Goal: Check status: Check status

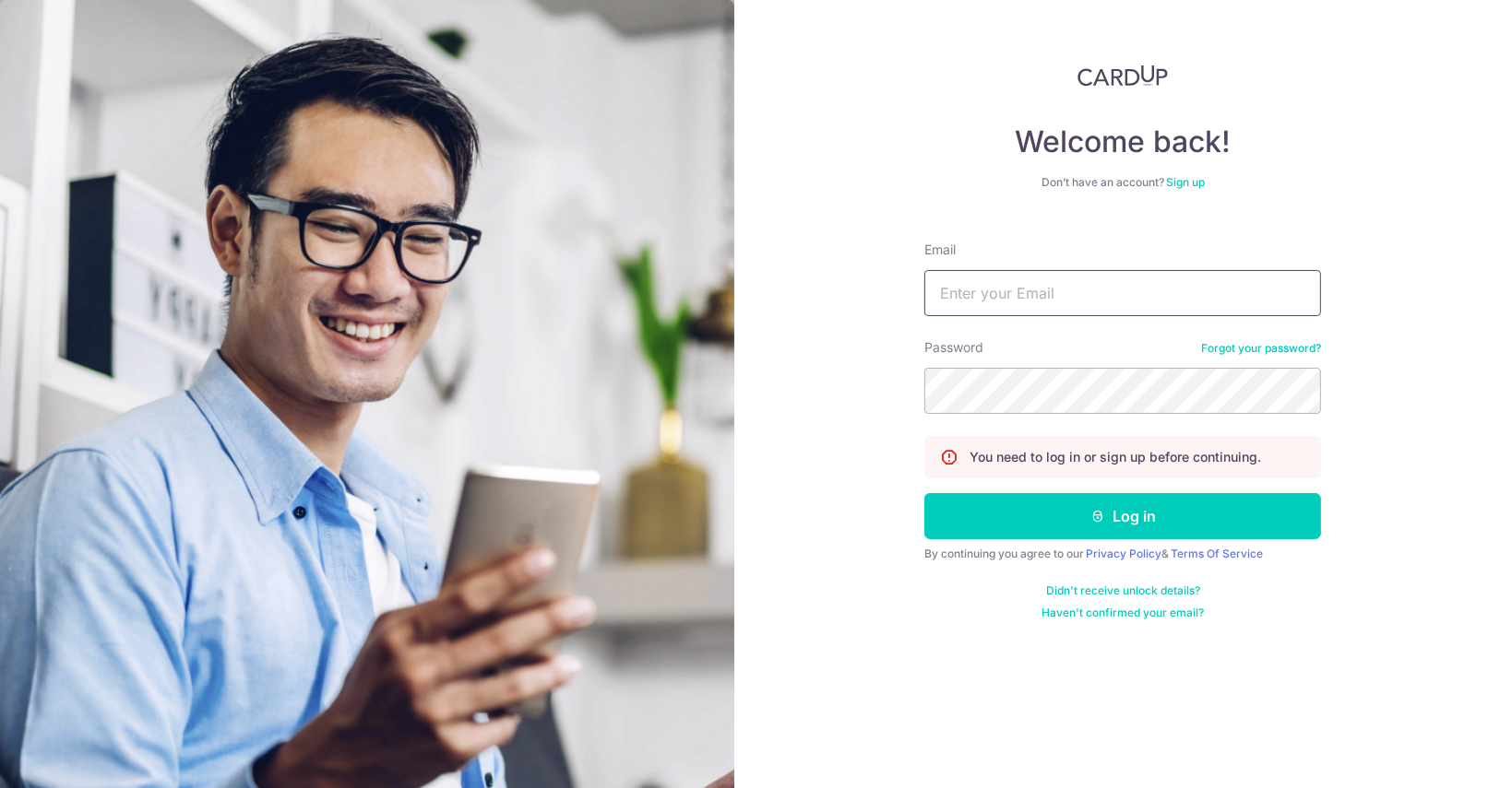
click at [989, 289] on input "Email" at bounding box center [1124, 293] width 397 height 46
type input "[EMAIL_ADDRESS][DOMAIN_NAME]"
click at [1027, 517] on button "Log in" at bounding box center [1124, 516] width 397 height 46
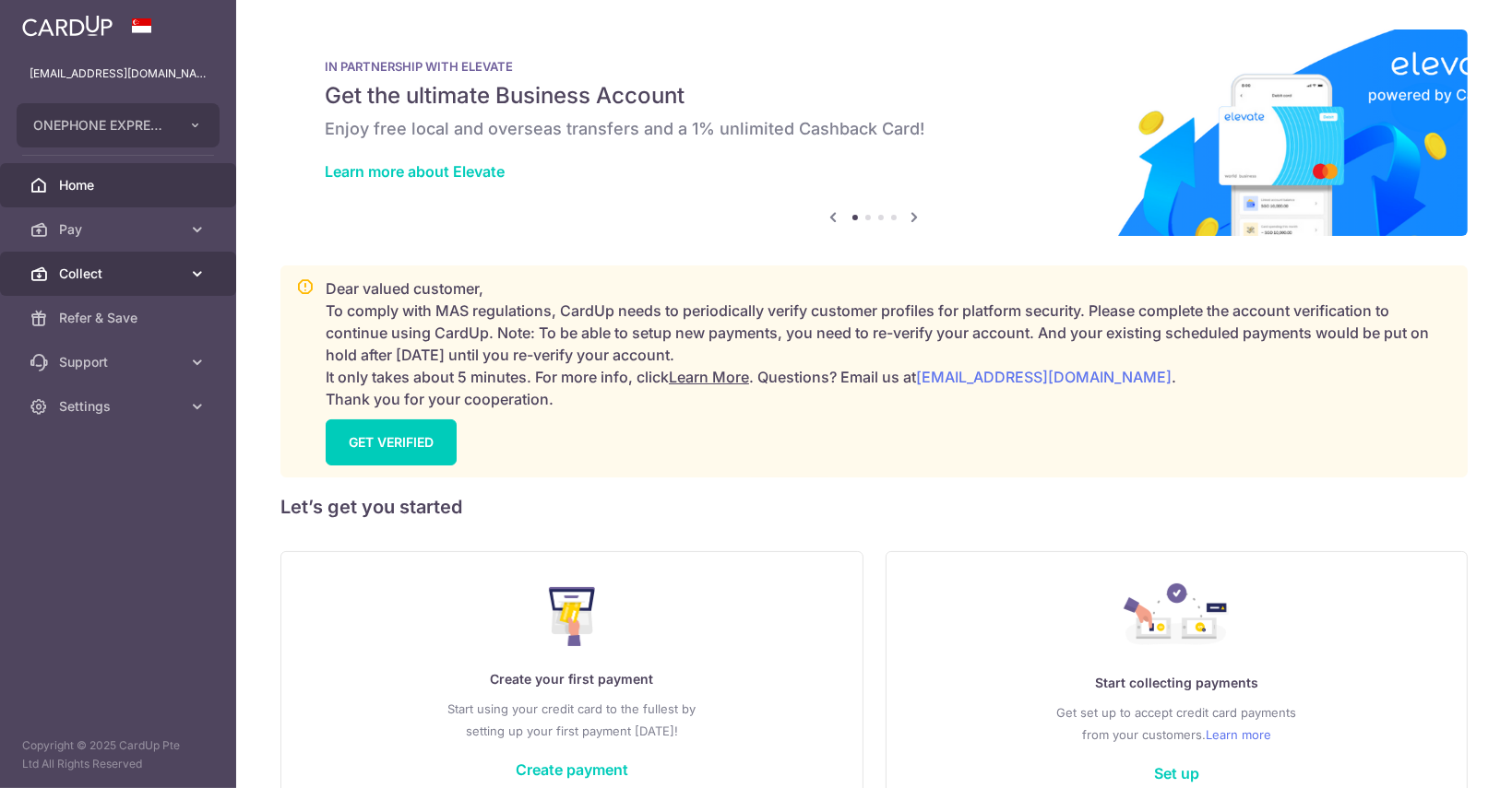
click at [102, 261] on link "Collect" at bounding box center [117, 274] width 236 height 44
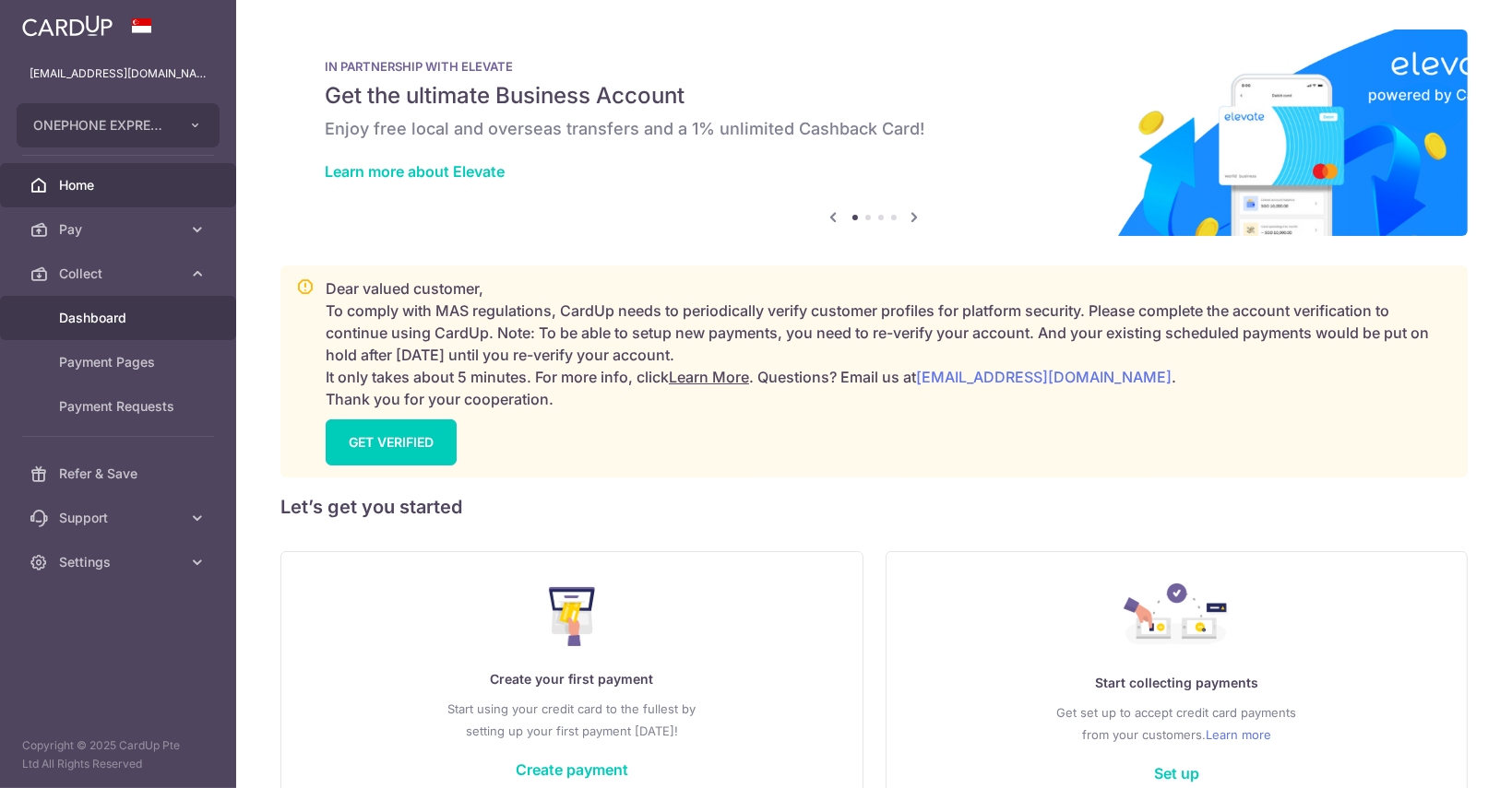
click at [111, 317] on span "Dashboard" at bounding box center [120, 318] width 122 height 18
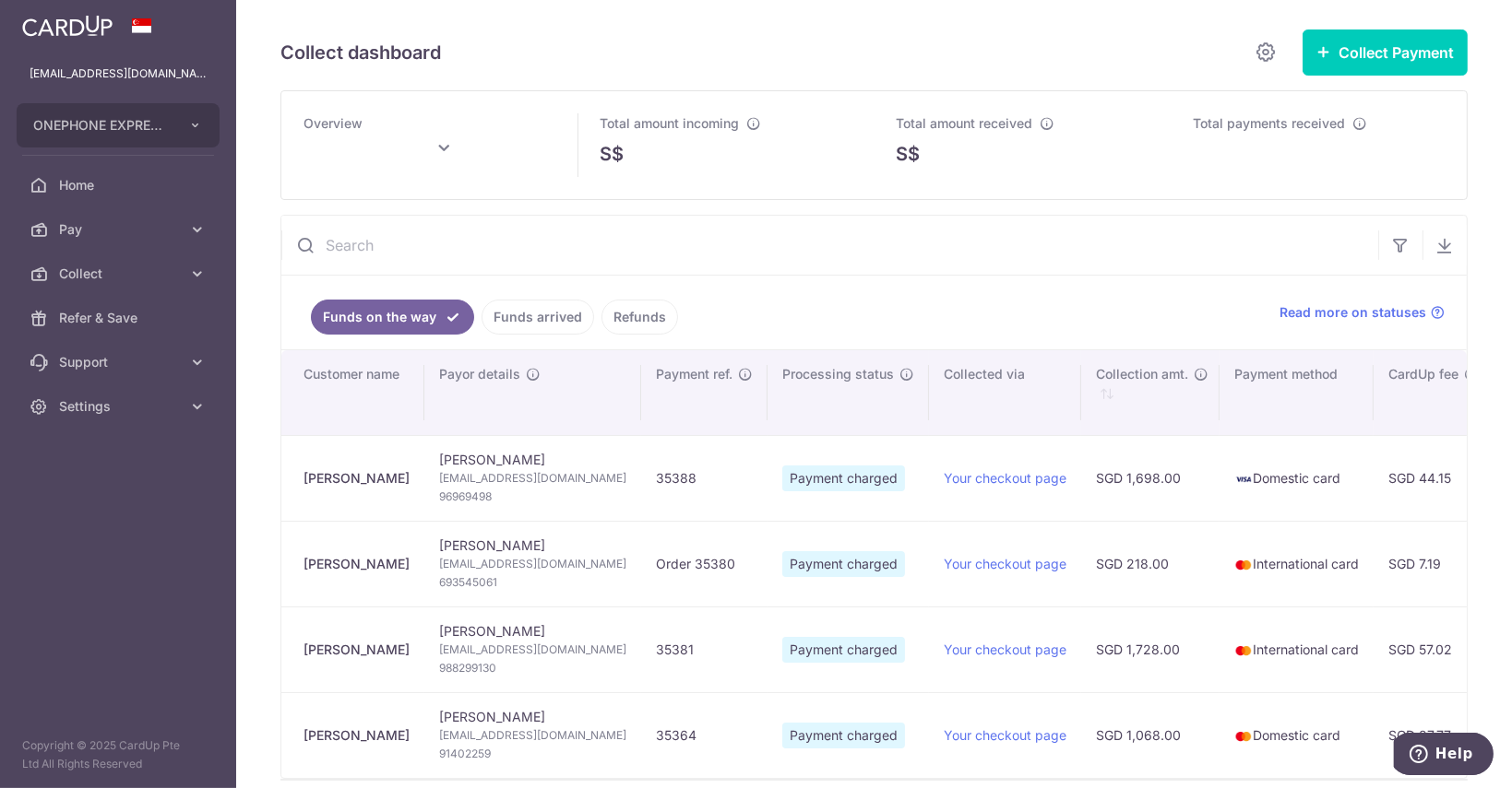
type input "[DATE]"
